Goal: Obtain resource: Obtain resource

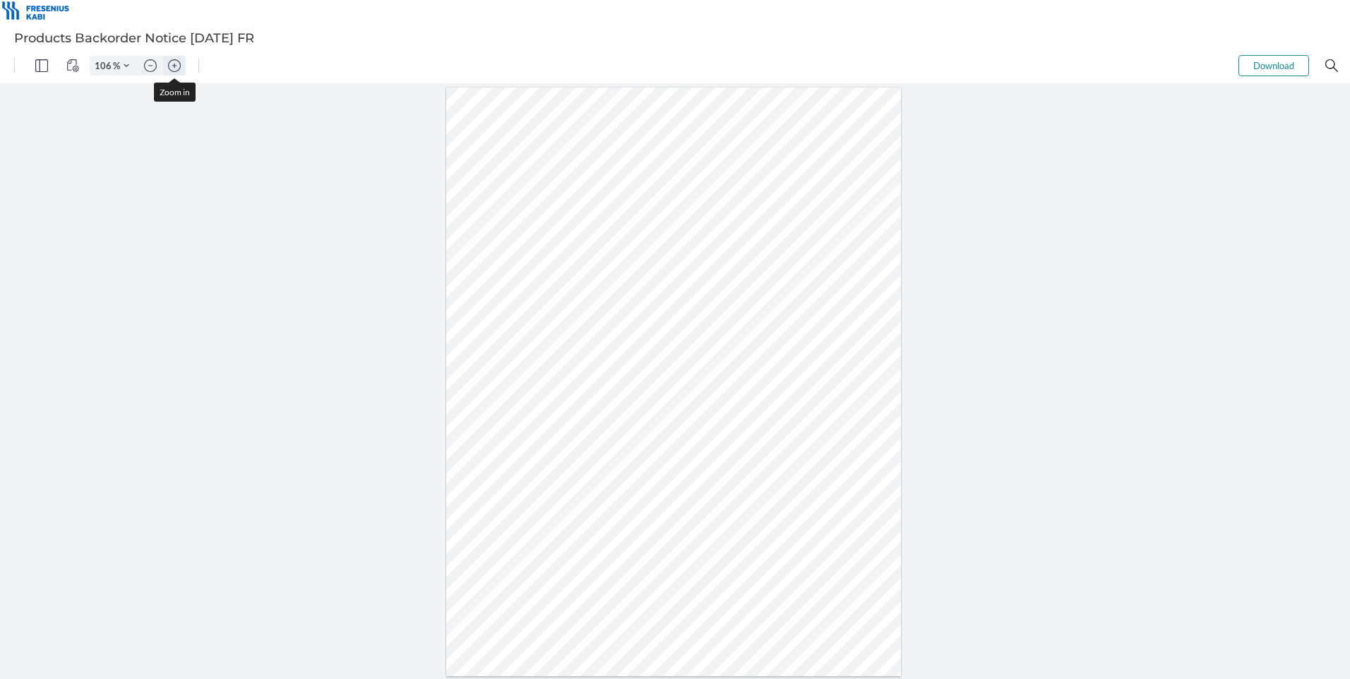
click at [182, 64] on button "Zoom in" at bounding box center [174, 66] width 23 height 20
type input "206"
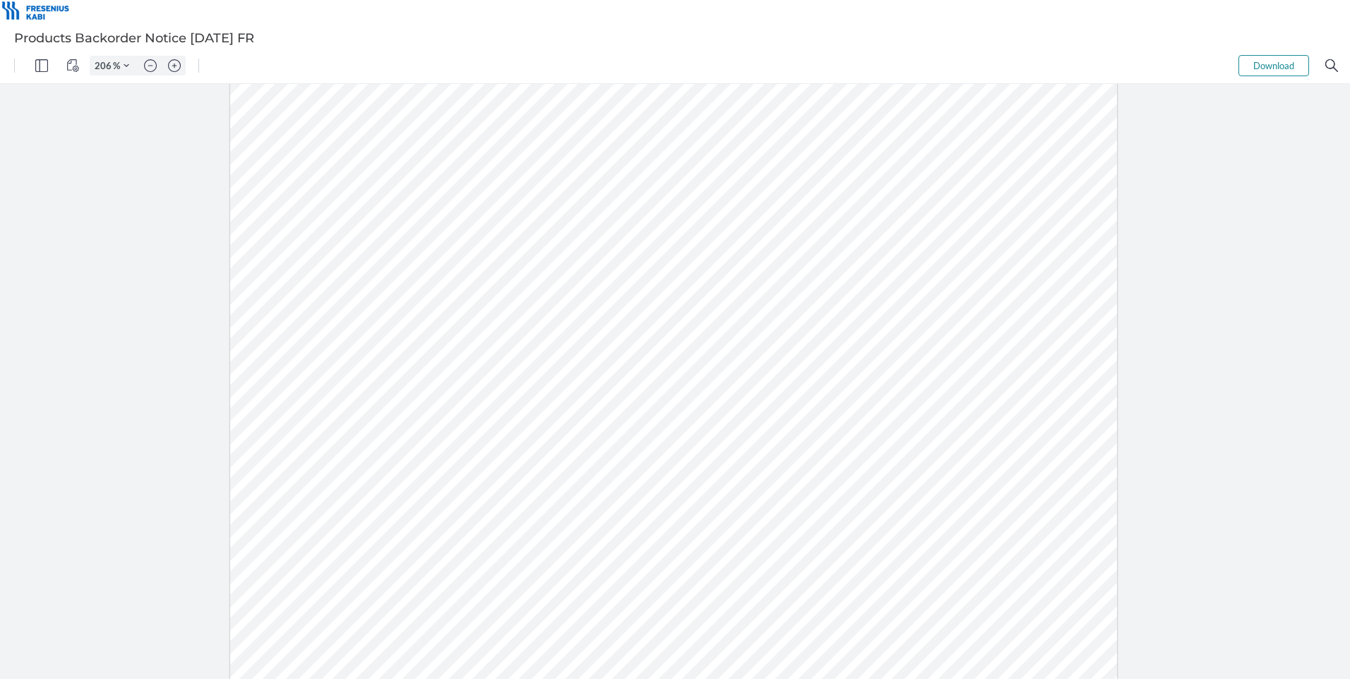
click at [1052, 96] on div at bounding box center [673, 470] width 887 height 1148
drag, startPoint x: 579, startPoint y: 467, endPoint x: 610, endPoint y: 464, distance: 31.2
click at [610, 465] on div at bounding box center [673, 470] width 887 height 1148
click at [391, 234] on div at bounding box center [673, 470] width 887 height 1148
click at [402, 272] on div at bounding box center [673, 470] width 887 height 1148
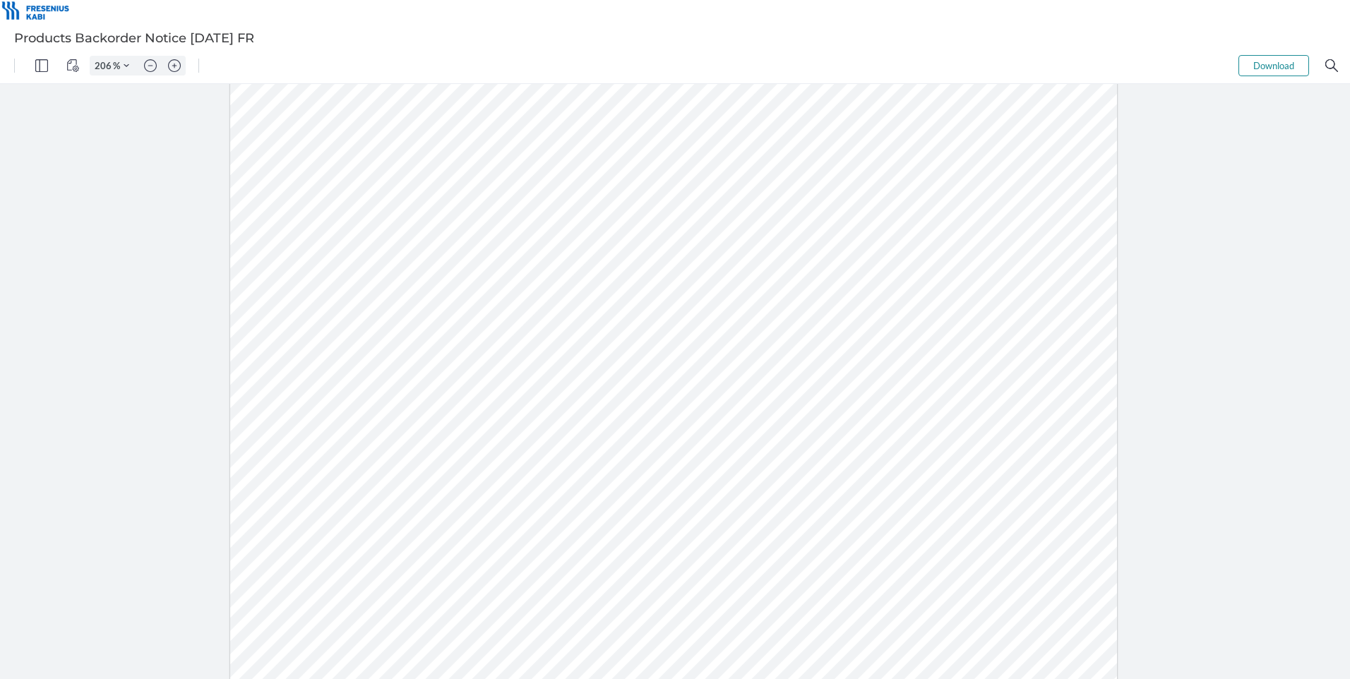
drag, startPoint x: 395, startPoint y: 587, endPoint x: 500, endPoint y: 571, distance: 106.4
click at [402, 587] on div at bounding box center [673, 470] width 887 height 1148
drag, startPoint x: 613, startPoint y: 522, endPoint x: 572, endPoint y: 520, distance: 41.7
click at [572, 522] on div at bounding box center [673, 470] width 887 height 1148
drag, startPoint x: 569, startPoint y: 514, endPoint x: 605, endPoint y: 516, distance: 36.1
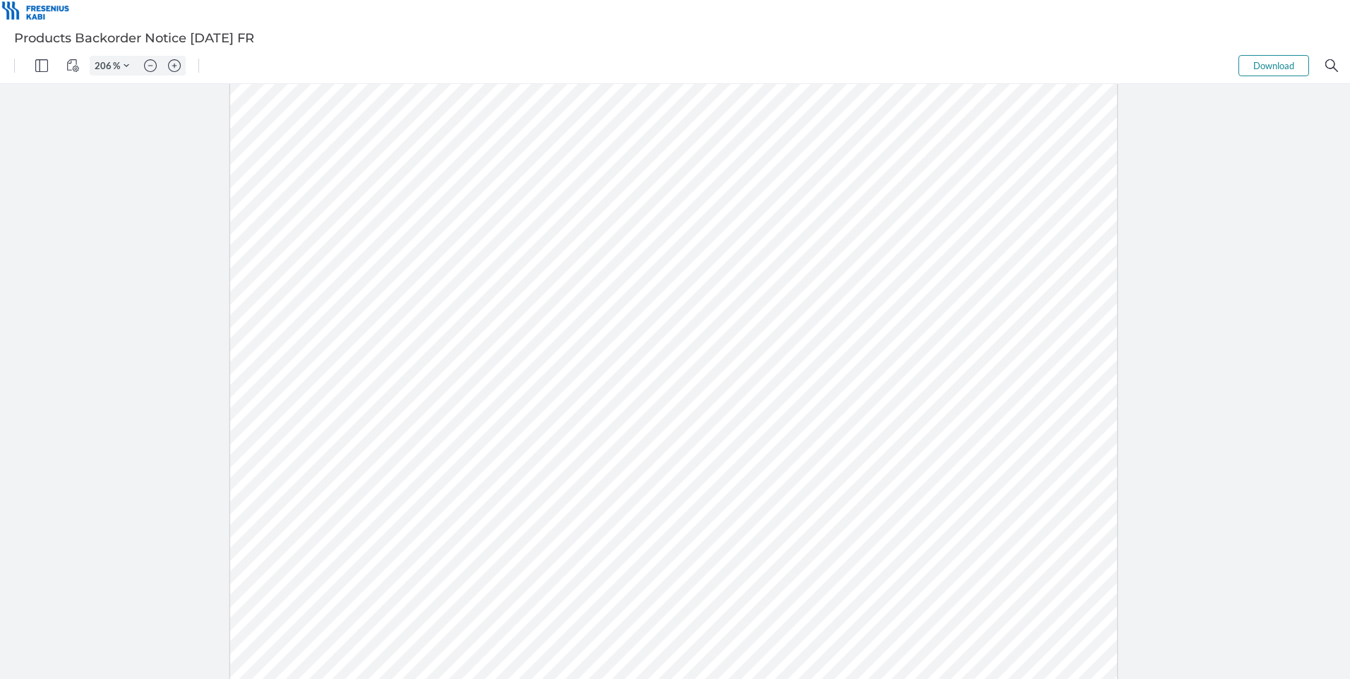
click at [605, 516] on div at bounding box center [673, 470] width 887 height 1148
